Goal: Task Accomplishment & Management: Manage account settings

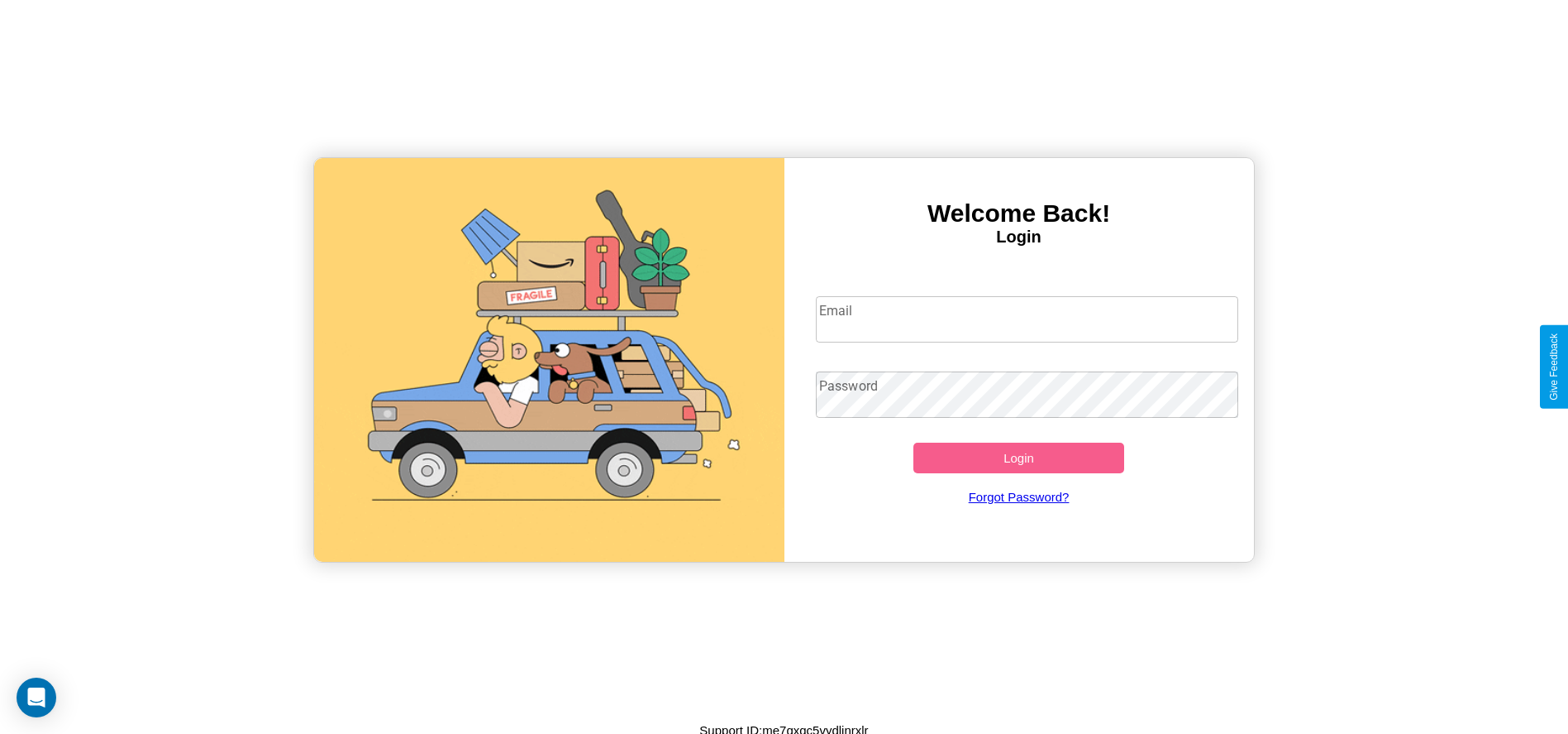
click at [1026, 318] on input "Email" at bounding box center [1026, 318] width 422 height 46
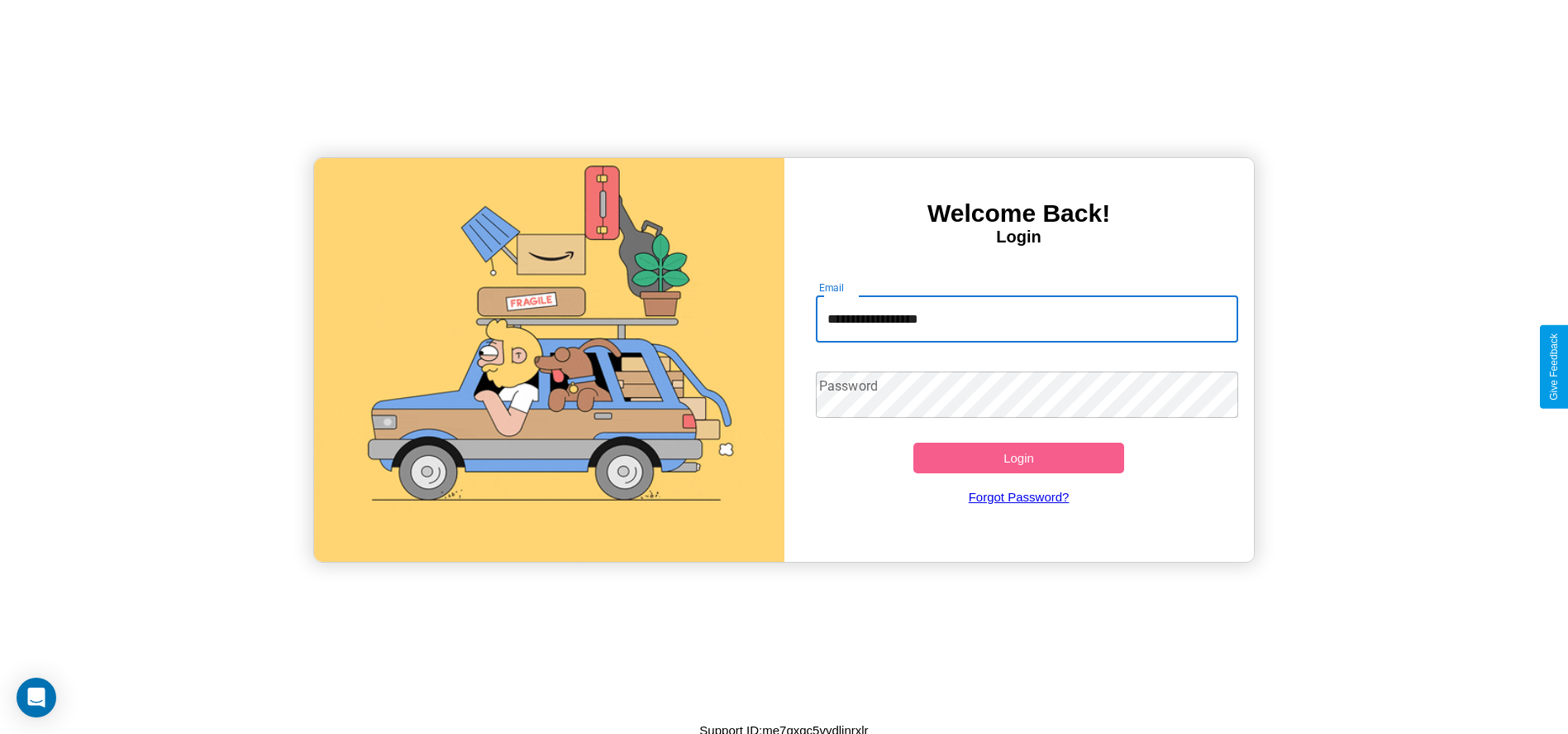
type input "**********"
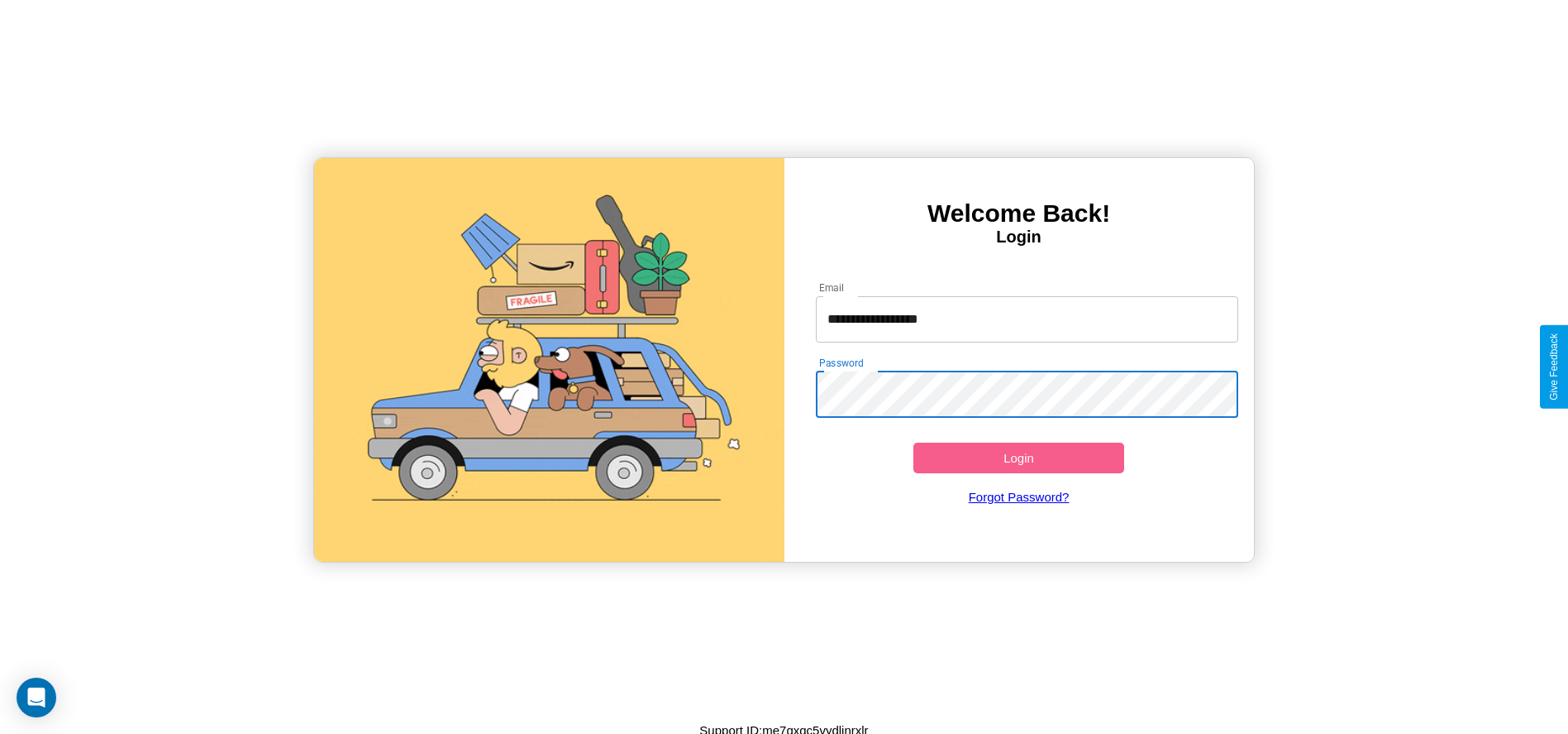
click at [1019, 458] on button "Login" at bounding box center [1020, 458] width 212 height 30
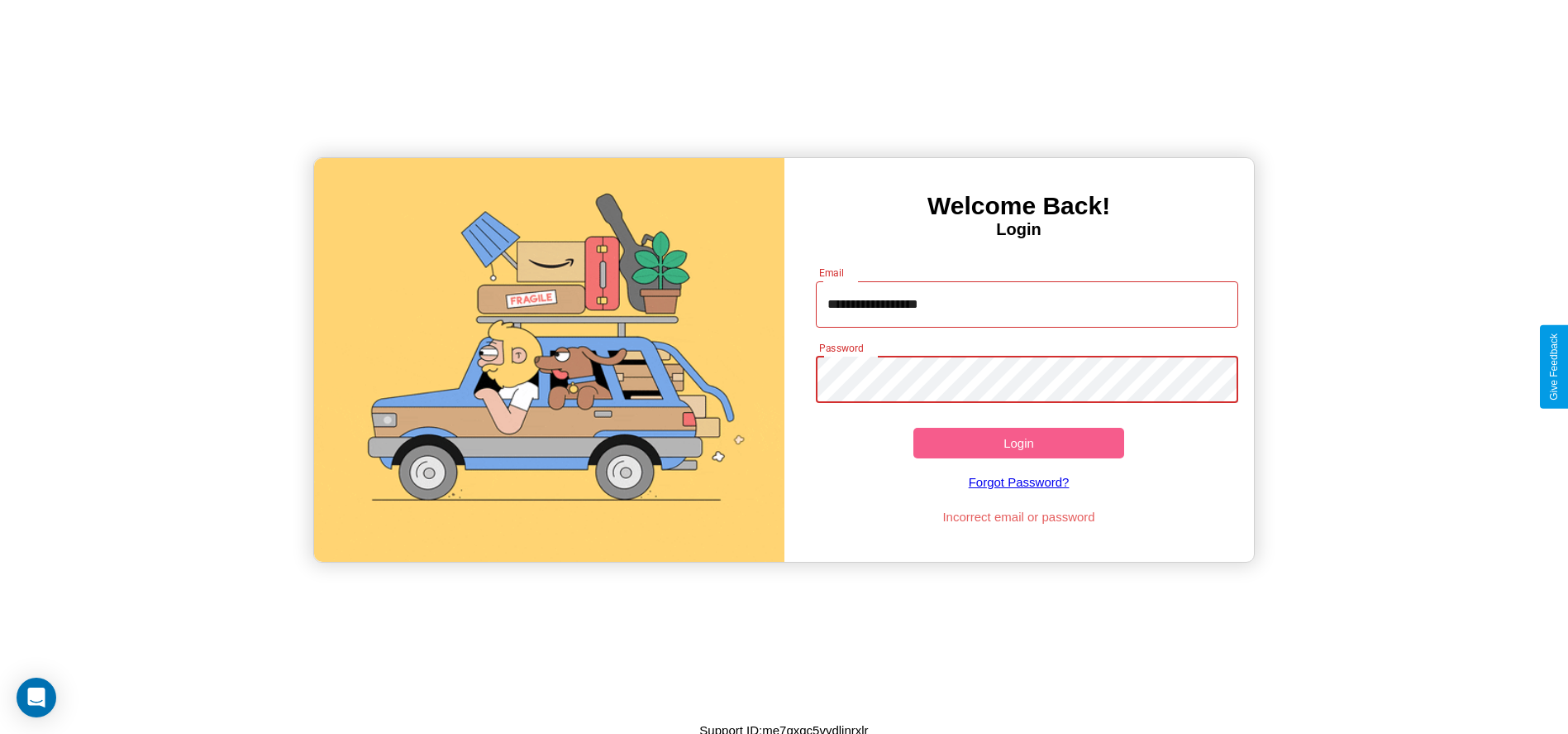
click at [1019, 443] on button "Login" at bounding box center [1020, 442] width 212 height 30
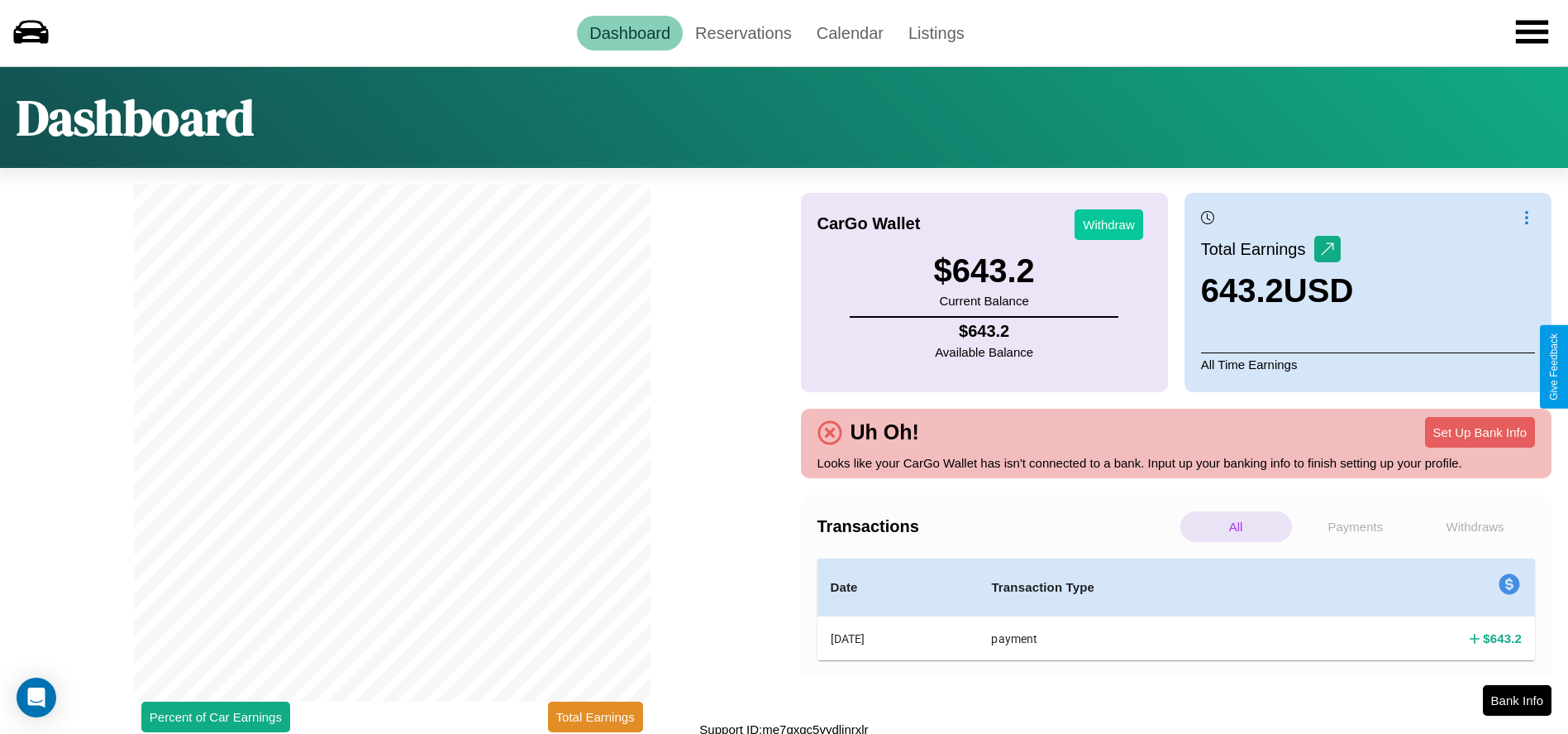
click at [1109, 224] on button "Withdraw" at bounding box center [1109, 224] width 69 height 30
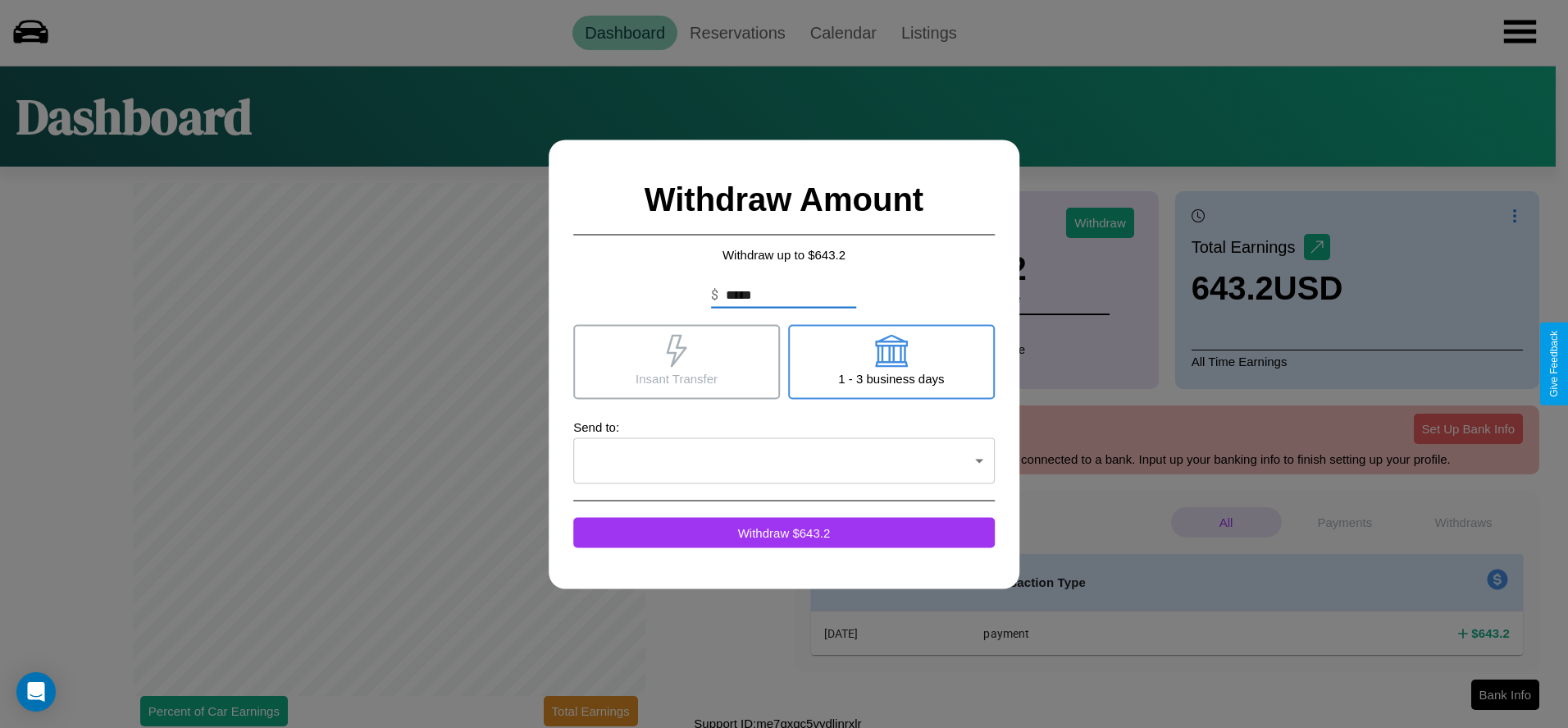
click at [891, 361] on icon at bounding box center [891, 350] width 33 height 33
click at [676, 361] on icon at bounding box center [676, 350] width 33 height 33
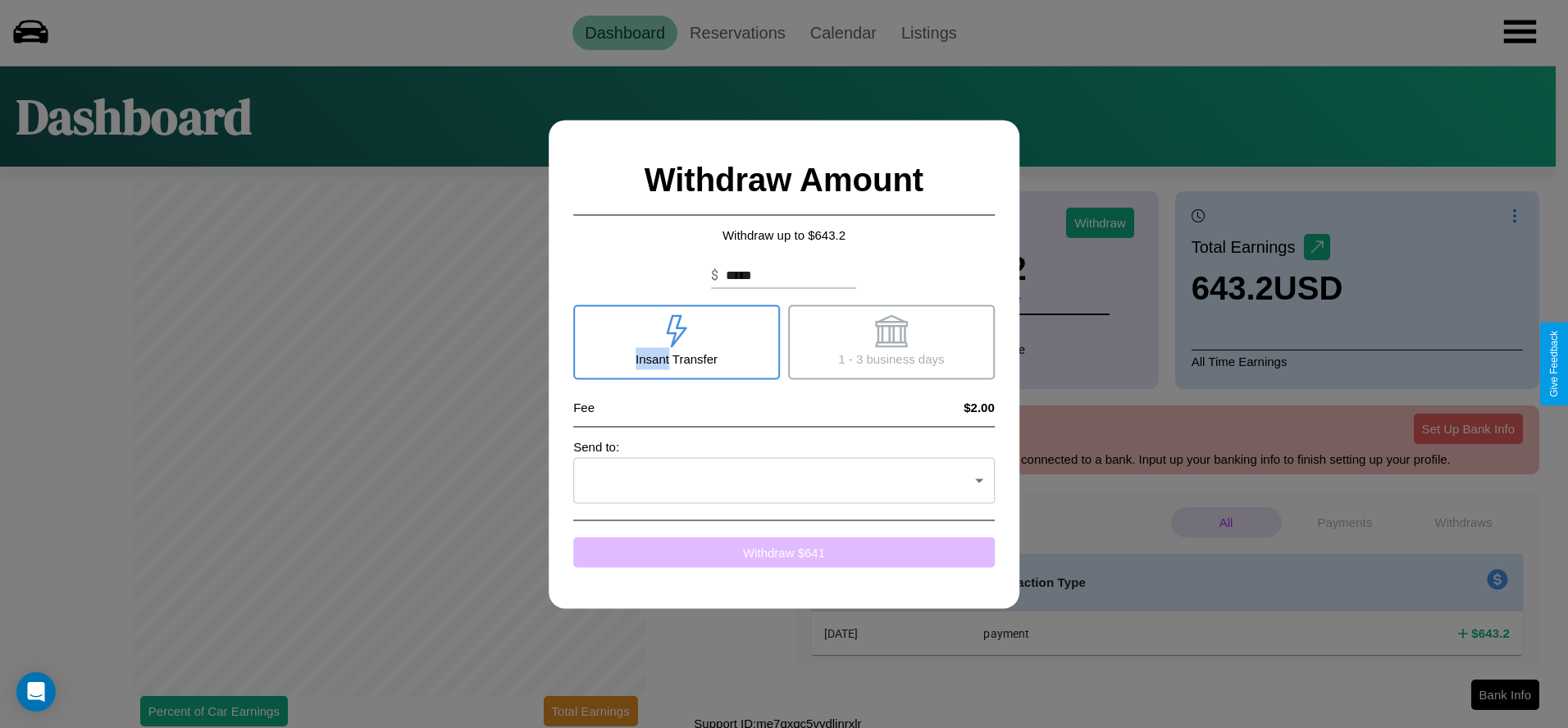
click at [784, 551] on button "Withdraw $ 641" at bounding box center [784, 551] width 422 height 30
